Goal: Information Seeking & Learning: Learn about a topic

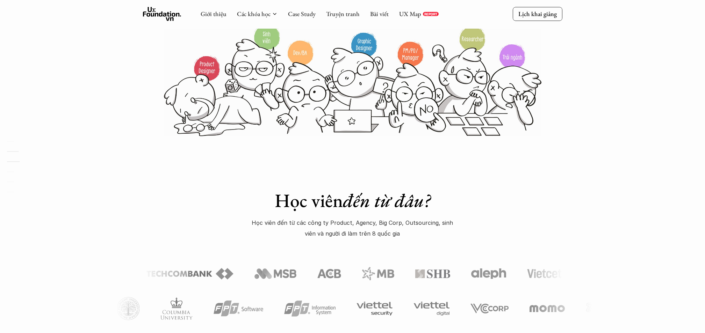
scroll to position [93, 0]
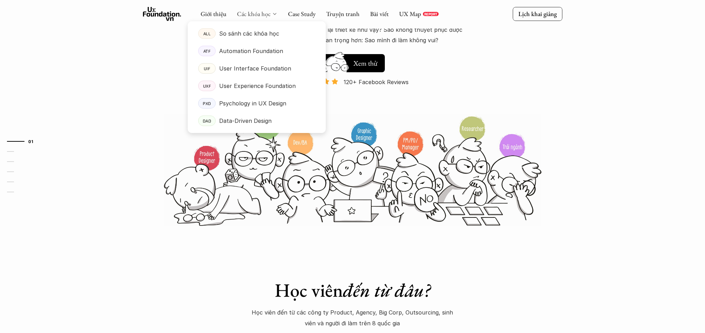
click at [258, 14] on link "Các khóa học" at bounding box center [254, 14] width 34 height 8
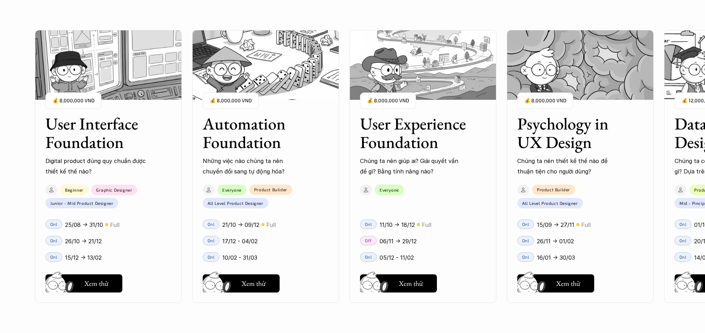
scroll to position [652, 0]
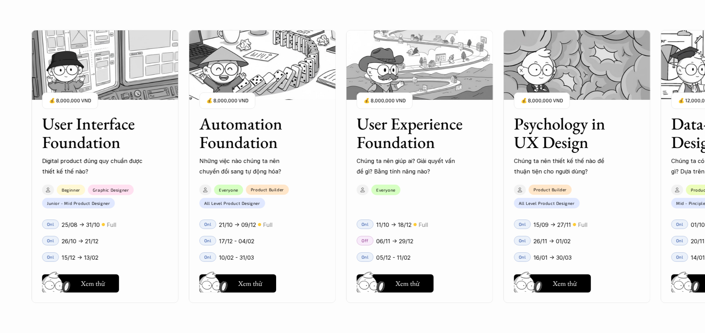
drag, startPoint x: 444, startPoint y: 215, endPoint x: 365, endPoint y: 217, distance: 79.4
click at [367, 217] on div "User Interface Foundation Digital product đúng quy chuẩn được thiết kế thế nào?…" at bounding box center [352, 166] width 635 height 333
click at [474, 282] on div "Hay thôi Xem thử" at bounding box center [419, 282] width 126 height 21
click at [493, 320] on div "User Interface Foundation Digital product đúng quy chuẩn được thiết kế thế nào?…" at bounding box center [419, 166] width 776 height 333
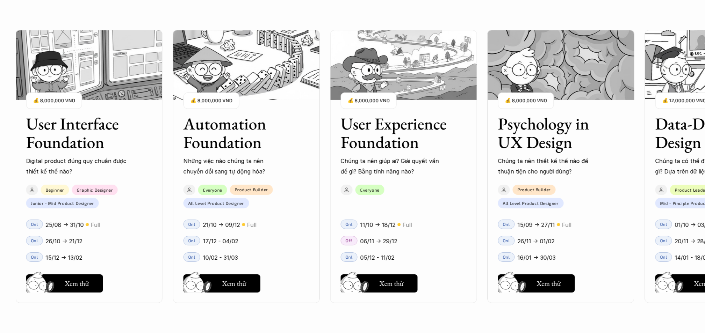
drag, startPoint x: 480, startPoint y: 206, endPoint x: 355, endPoint y: 202, distance: 124.8
click at [355, 202] on div "User Interface Foundation Digital product đúng quy chuẩn được thiết kế thế nào?…" at bounding box center [352, 166] width 635 height 333
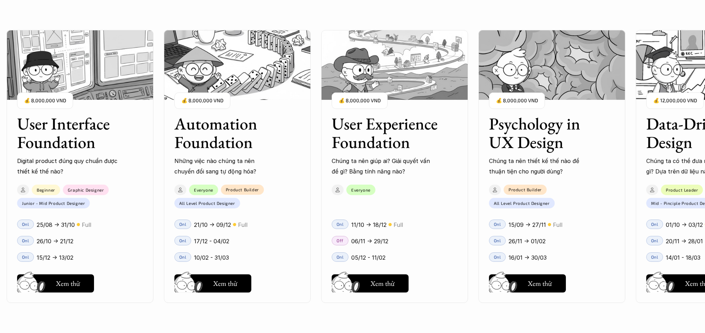
drag, startPoint x: 602, startPoint y: 226, endPoint x: 430, endPoint y: 226, distance: 171.9
click at [431, 226] on div "User Interface Foundation Digital product đúng quy chuẩn được thiết kế thế nào?…" at bounding box center [352, 166] width 635 height 333
click at [624, 319] on div "User Interface Foundation Digital product đúng quy chuẩn được thiết kế thế nào?…" at bounding box center [395, 166] width 776 height 333
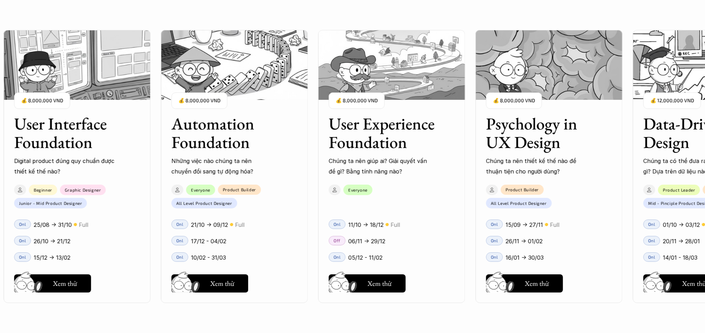
drag, startPoint x: 590, startPoint y: 233, endPoint x: 494, endPoint y: 230, distance: 95.1
click at [494, 230] on div "User Interface Foundation Digital product đúng quy chuẩn được thiết kế thế nào?…" at bounding box center [352, 166] width 635 height 333
click at [630, 301] on div "User Interface Foundation Digital product đúng quy chuẩn được thiết kế thế nào?…" at bounding box center [391, 166] width 776 height 333
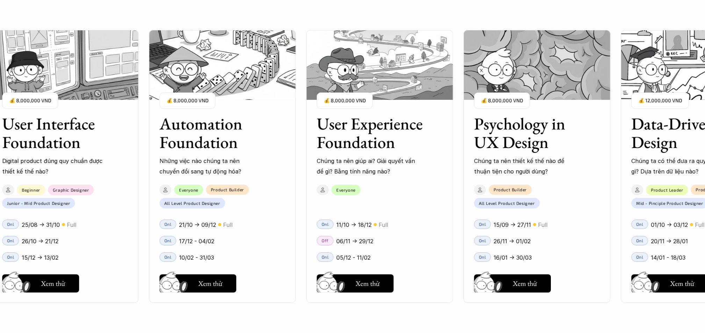
drag, startPoint x: 601, startPoint y: 258, endPoint x: 526, endPoint y: 253, distance: 74.9
click at [526, 253] on div "User Interface Foundation Digital product đúng quy chuẩn được thiết kế thế nào?…" at bounding box center [352, 166] width 635 height 333
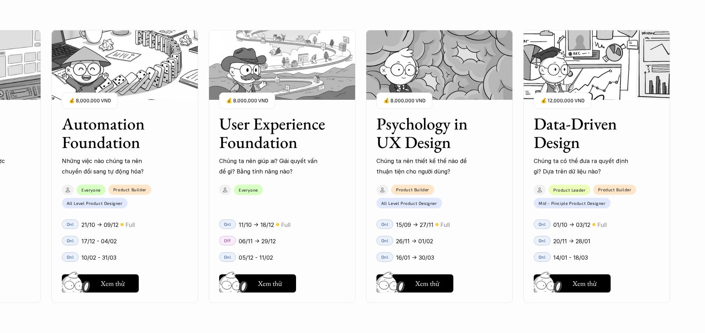
scroll to position [885, 0]
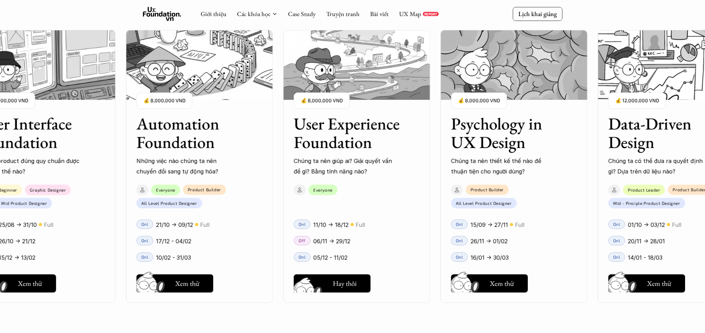
click at [351, 287] on h5 "Xem thử" at bounding box center [344, 286] width 24 height 10
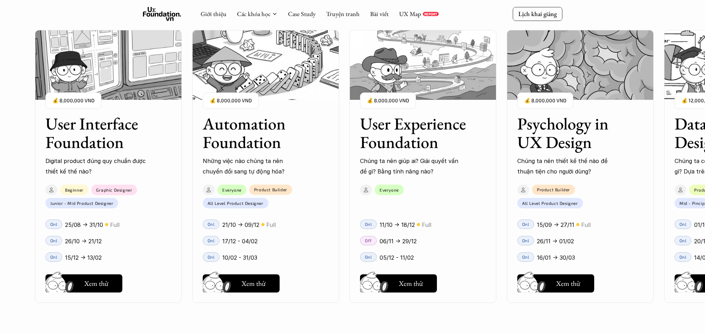
scroll to position [839, 0]
click at [418, 311] on div "User Interface Foundation Digital product đúng quy chuẩn được thiết kế thế nào?…" at bounding box center [423, 166] width 776 height 333
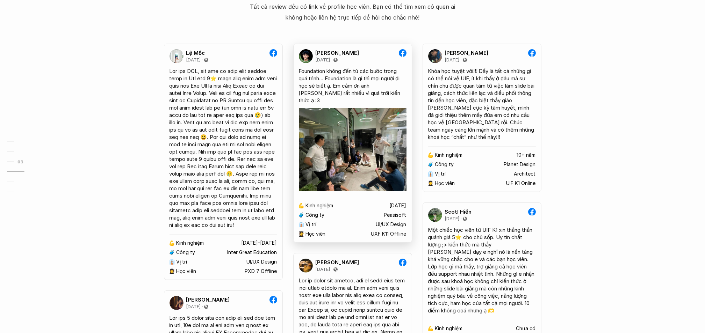
scroll to position [1351, 0]
click at [360, 153] on img at bounding box center [353, 149] width 108 height 83
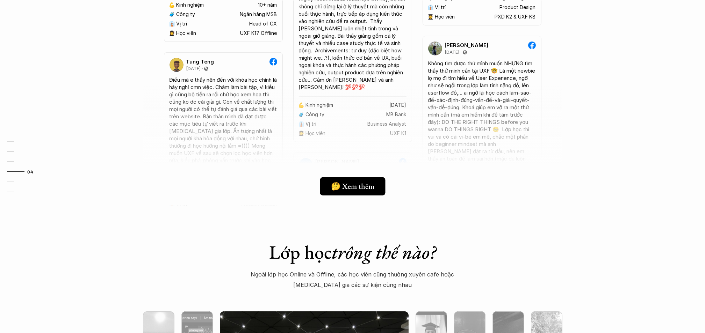
scroll to position [1910, 0]
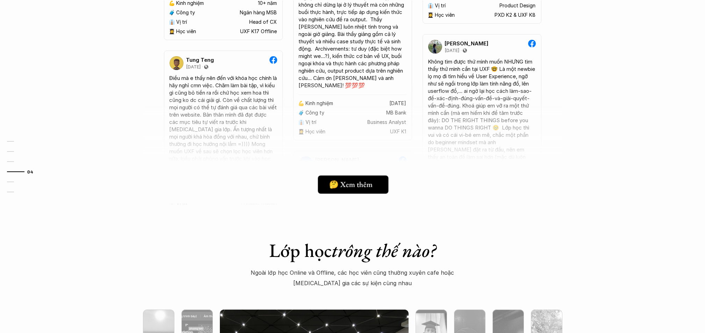
click at [373, 186] on div "🤔 Xem thêm" at bounding box center [355, 184] width 52 height 9
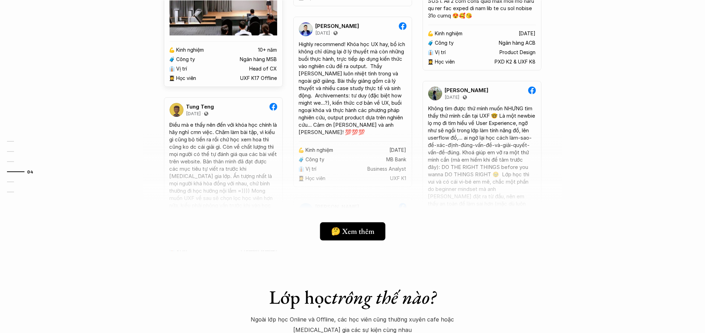
scroll to position [1864, 0]
click at [336, 230] on h5 "🤔 Xem thêm" at bounding box center [349, 231] width 43 height 9
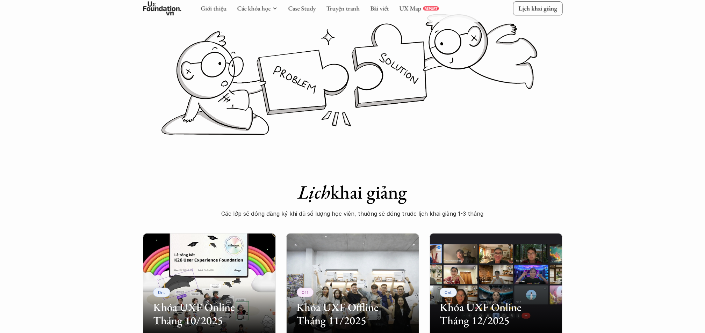
scroll to position [280, 0]
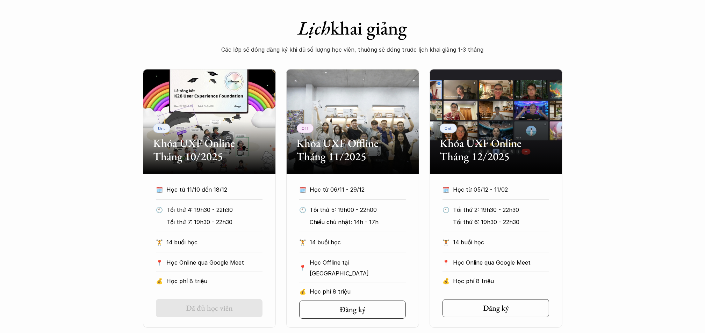
click at [607, 176] on div "Onl Khóa UXF Online Tháng 10/2025 🗓️ Học từ 11/10 đến 18/12 🕙 Tối thứ 4: 19h30 …" at bounding box center [352, 198] width 705 height 259
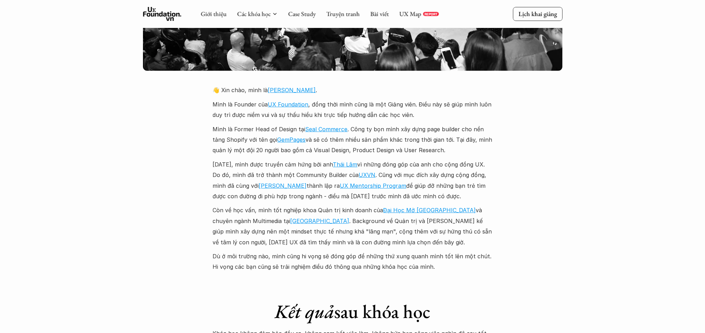
scroll to position [1584, 0]
click at [372, 100] on p "Mình là Founder của UX Foundation , đồng thời mình cũng là một Giảng viên. Điều…" at bounding box center [353, 110] width 280 height 21
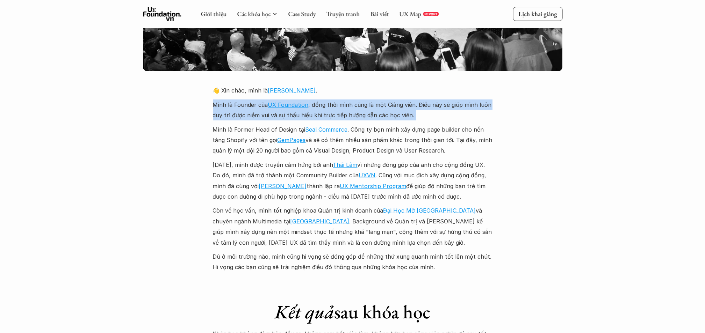
click at [372, 100] on p "Mình là Founder của UX Foundation , đồng thời mình cũng là một Giảng viên. Điều…" at bounding box center [353, 110] width 280 height 21
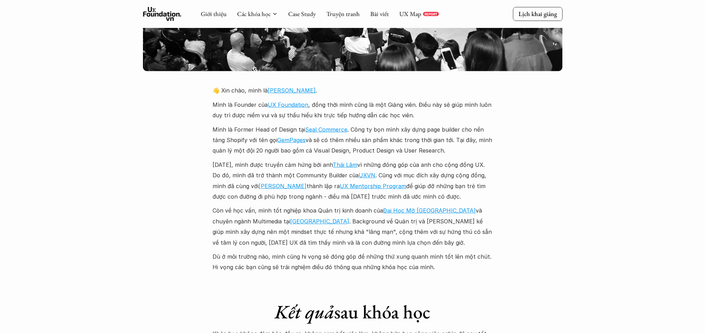
click at [563, 164] on div "Giới thiệu Các khóa học Case Study Truyện tranh Bài viết UX Map REPORT Lịch kha…" at bounding box center [352, 223] width 705 height 3614
click at [340, 224] on p "Còn về học vấn, mình tốt nghiệp khoa Quản trị kinh doanh của Đại Học Mở Hà Nội …" at bounding box center [353, 226] width 280 height 43
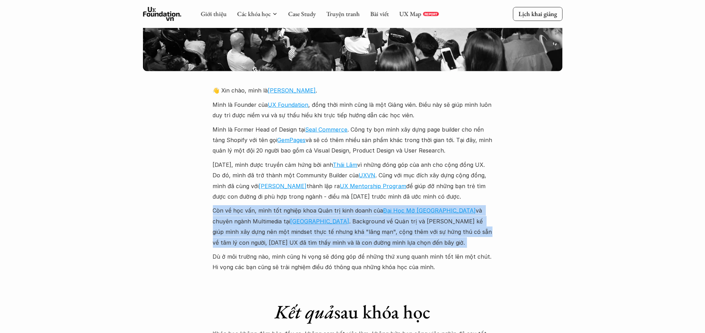
click at [340, 224] on p "Còn về học vấn, mình tốt nghiệp khoa Quản trị kinh doanh của Đại Học Mở Hà Nội …" at bounding box center [353, 226] width 280 height 43
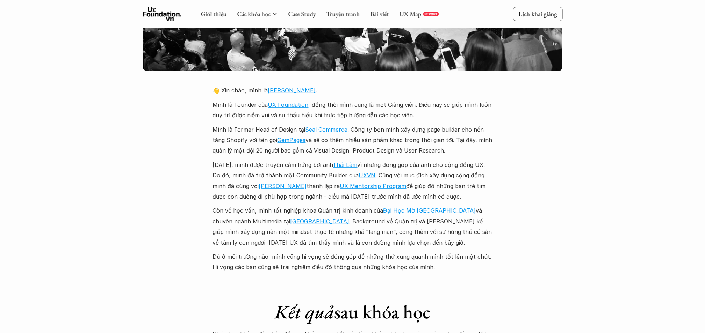
click at [532, 268] on div "Giới thiệu Các khóa học Case Study Truyện tranh Bài viết UX Map REPORT Lịch kha…" at bounding box center [352, 223] width 705 height 3614
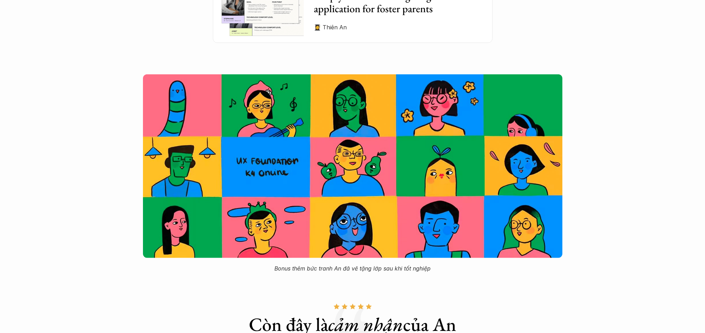
scroll to position [2329, 0]
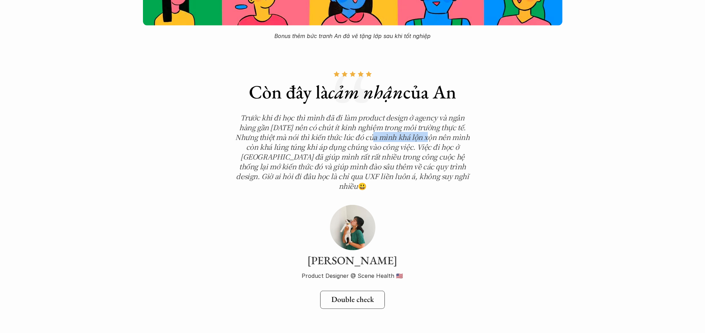
drag, startPoint x: 423, startPoint y: 123, endPoint x: 371, endPoint y: 123, distance: 52.1
click at [371, 123] on em "Trước khi đi học thì mình đã đi làm product design ở agency và ngân hàng gần 1 …" at bounding box center [353, 152] width 236 height 79
drag, startPoint x: 371, startPoint y: 123, endPoint x: 521, endPoint y: 221, distance: 179.1
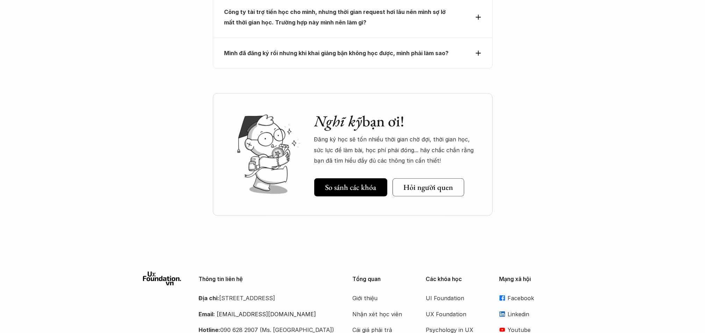
scroll to position [3215, 0]
